Goal: Navigation & Orientation: Find specific page/section

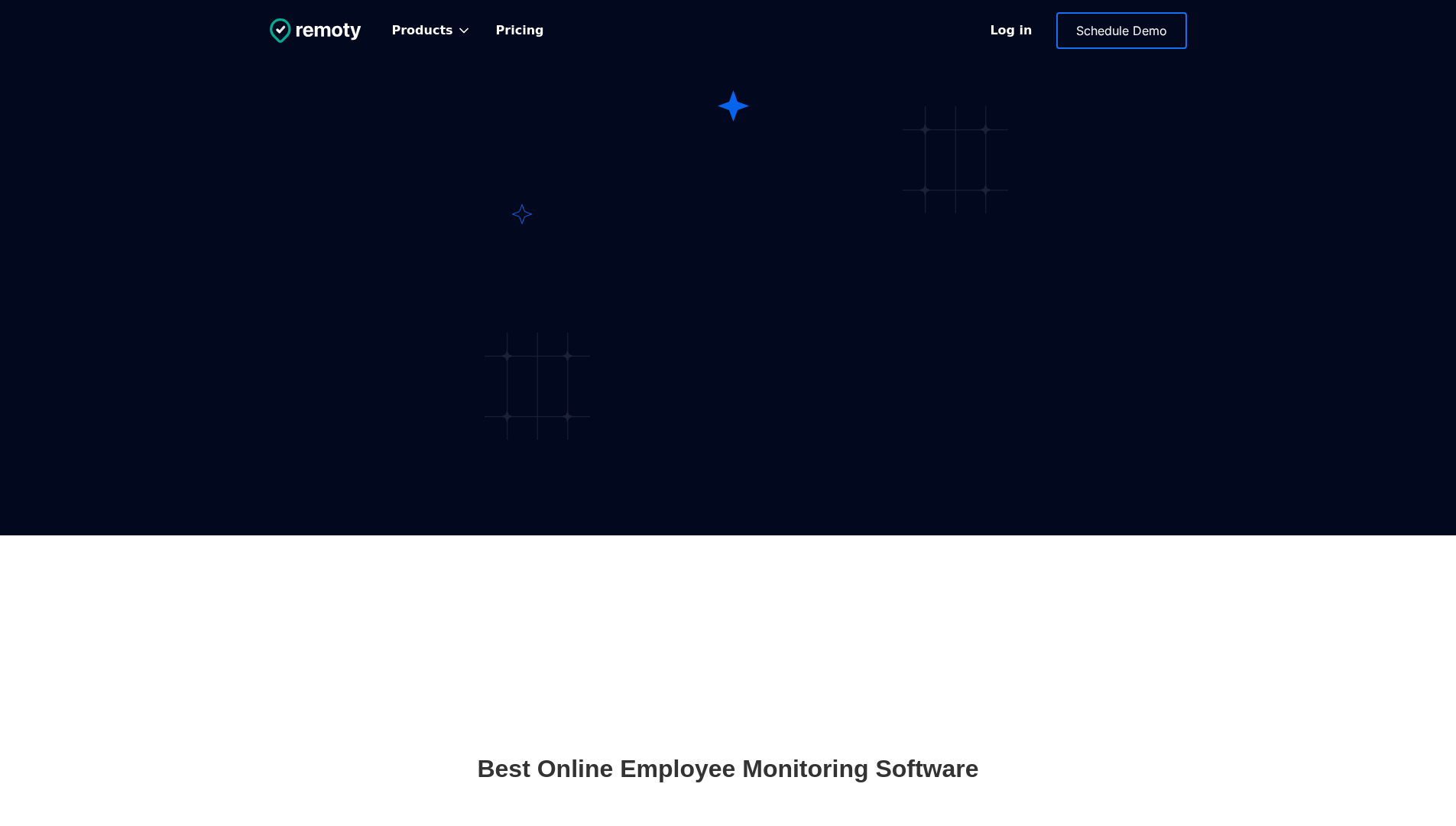
click at [1041, 20] on link "Log in" at bounding box center [1010, 31] width 71 height 35
click at [453, 20] on div "Products" at bounding box center [432, 31] width 104 height 34
